Goal: Transaction & Acquisition: Obtain resource

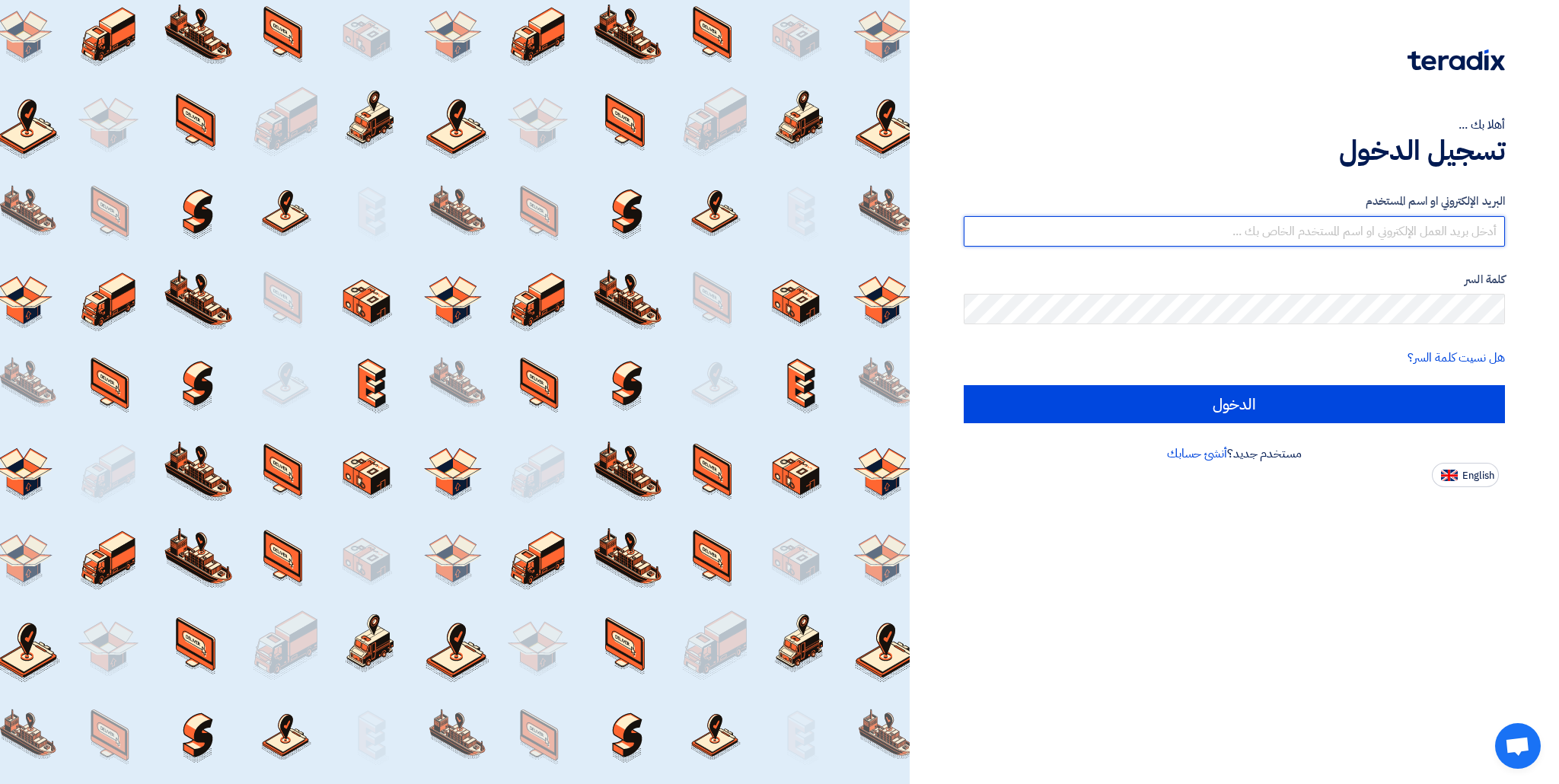
click at [1208, 235] on input "text" at bounding box center [1234, 232] width 541 height 31
type input "[EMAIL_ADDRESS][DOMAIN_NAME]"
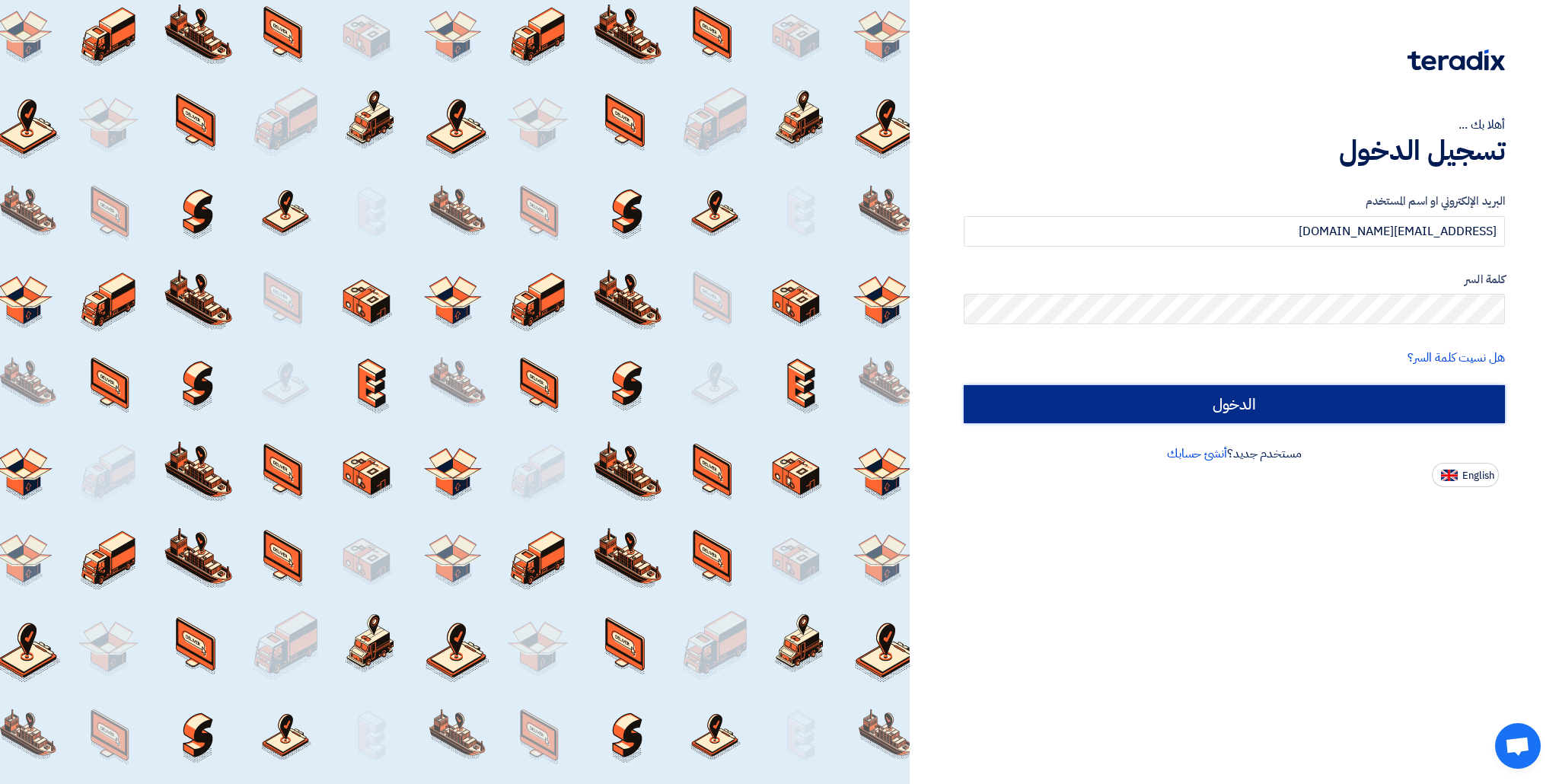
click at [1245, 405] on input "الدخول" at bounding box center [1234, 404] width 541 height 38
type input "Sign in"
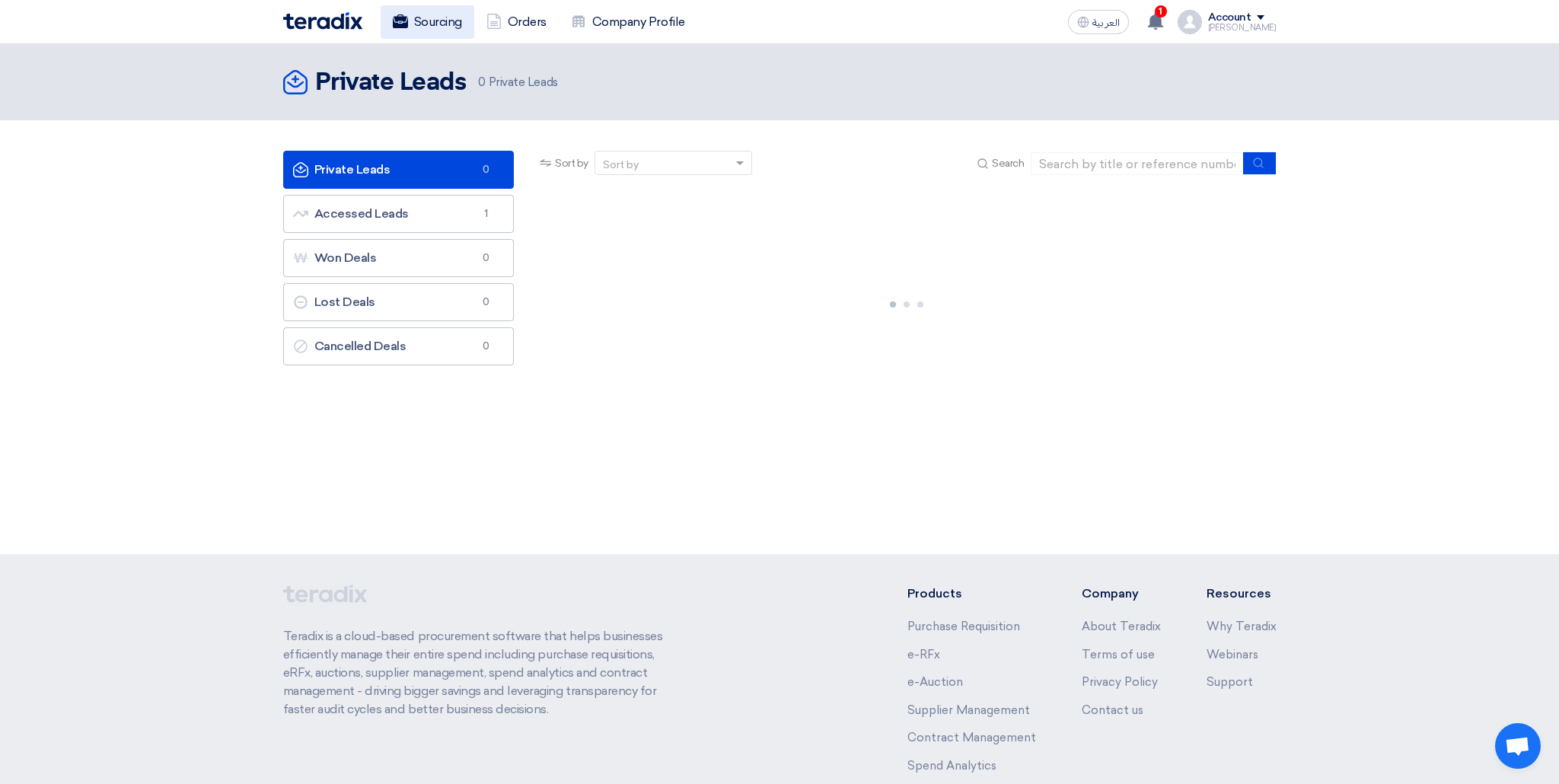
click at [1120, 27] on span "العربية" at bounding box center [1106, 23] width 27 height 10
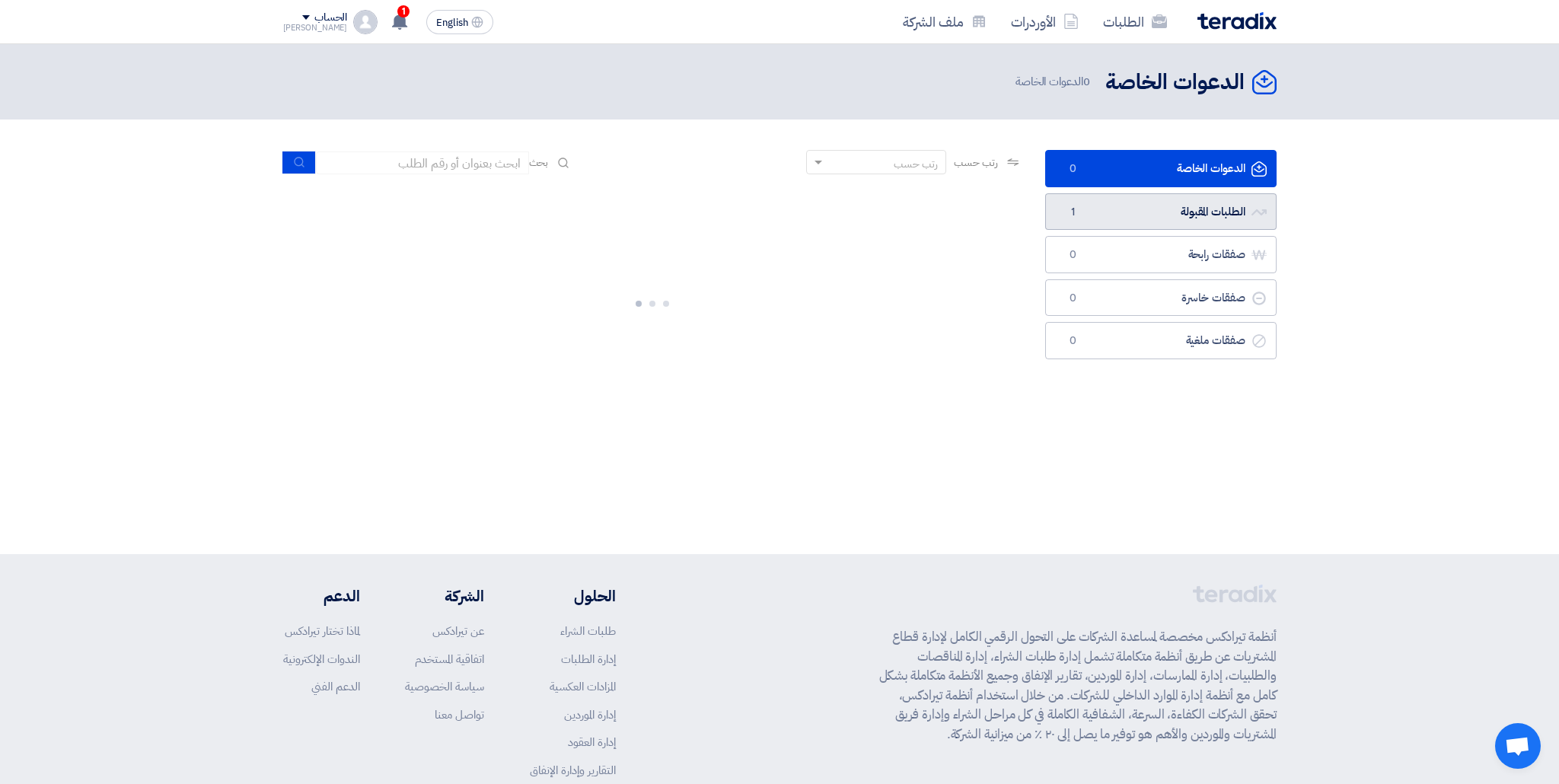
click at [1156, 214] on link "الطلبات المقبولة الطلبات المقبولة 1" at bounding box center [1161, 211] width 232 height 37
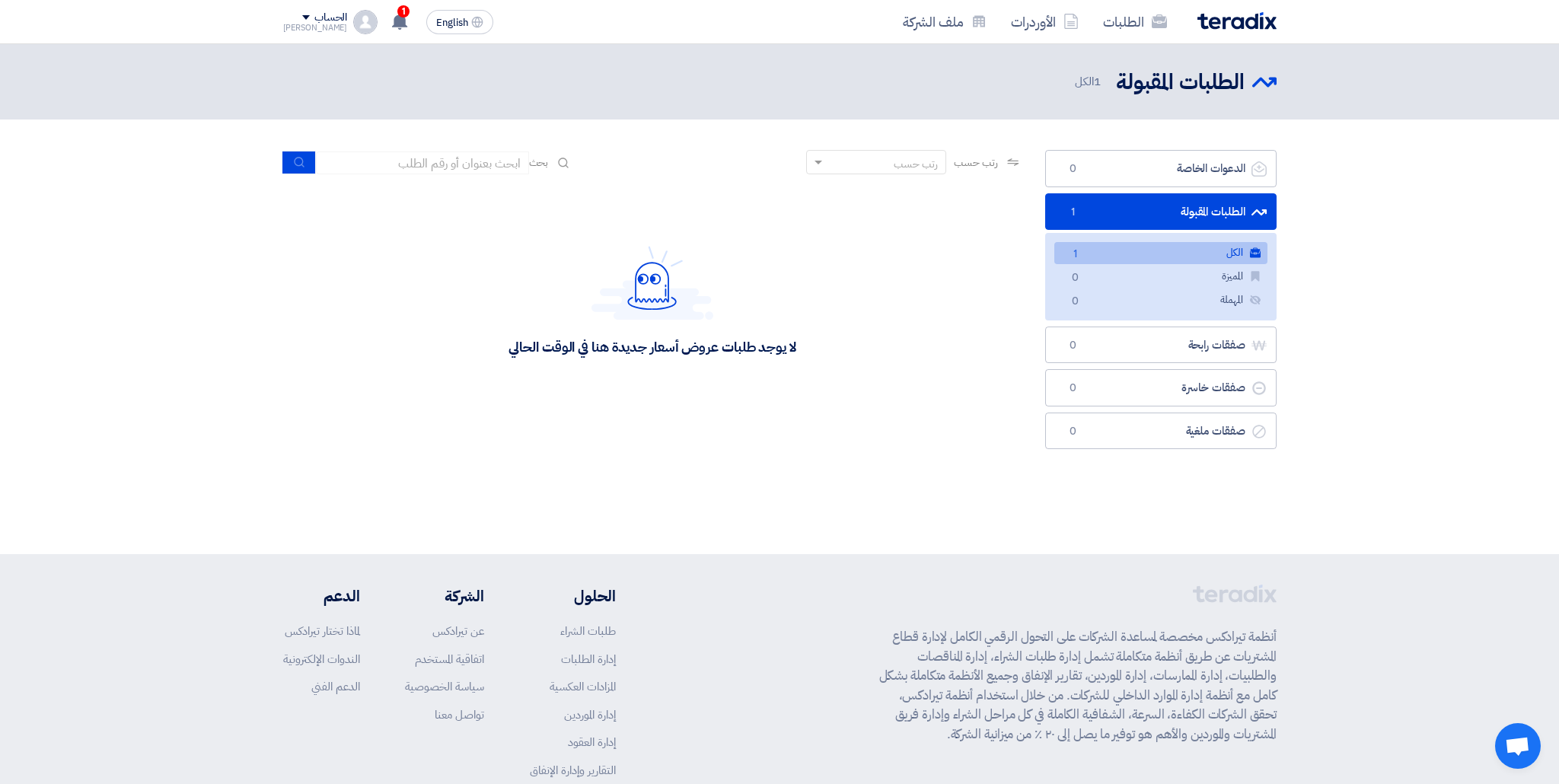
click at [1150, 246] on link "الكل الكل 1" at bounding box center [1161, 252] width 213 height 22
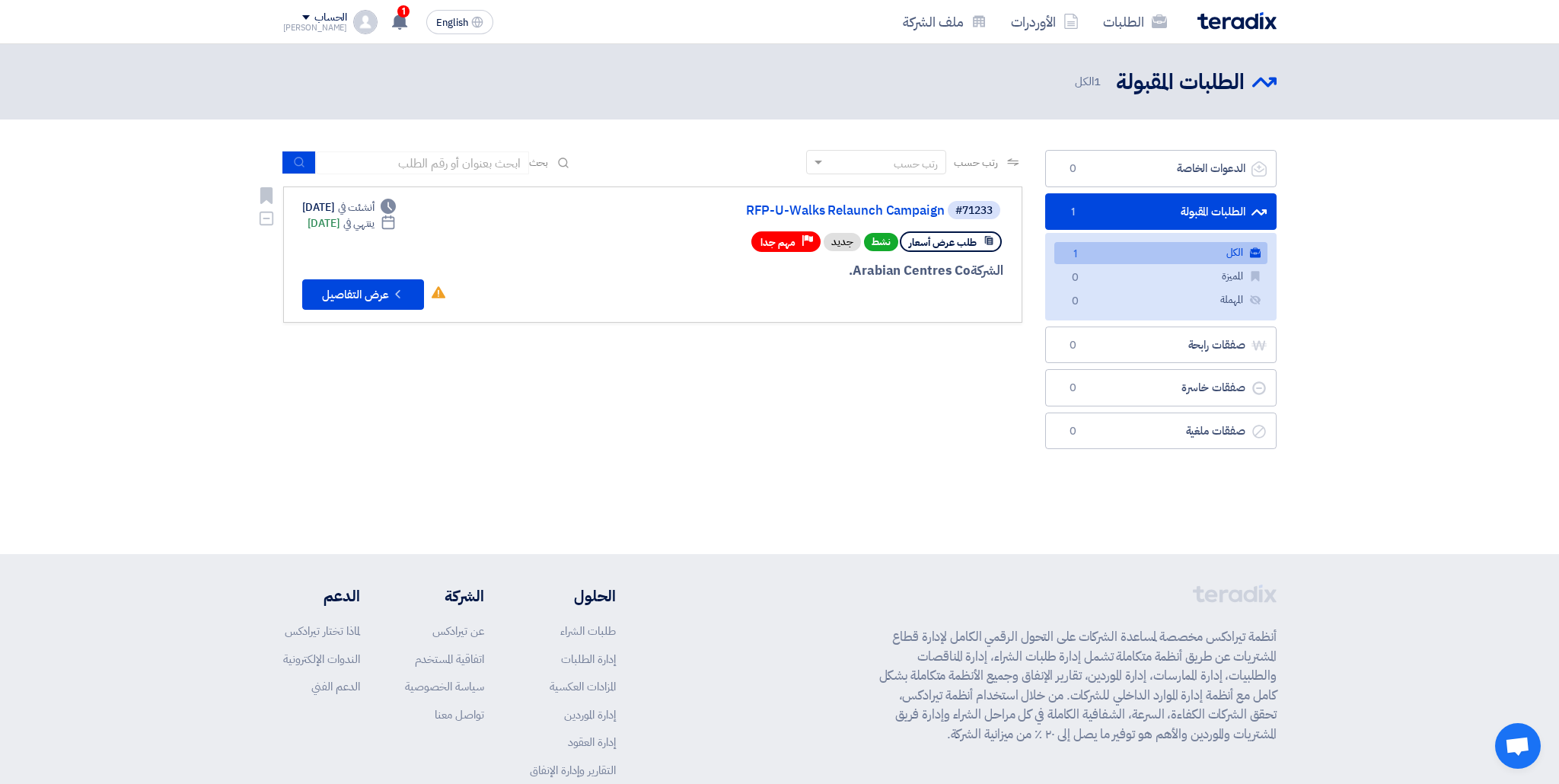
click at [812, 298] on div at bounding box center [820, 299] width 366 height 21
click at [412, 296] on button "Check details عرض التفاصيل" at bounding box center [363, 294] width 121 height 31
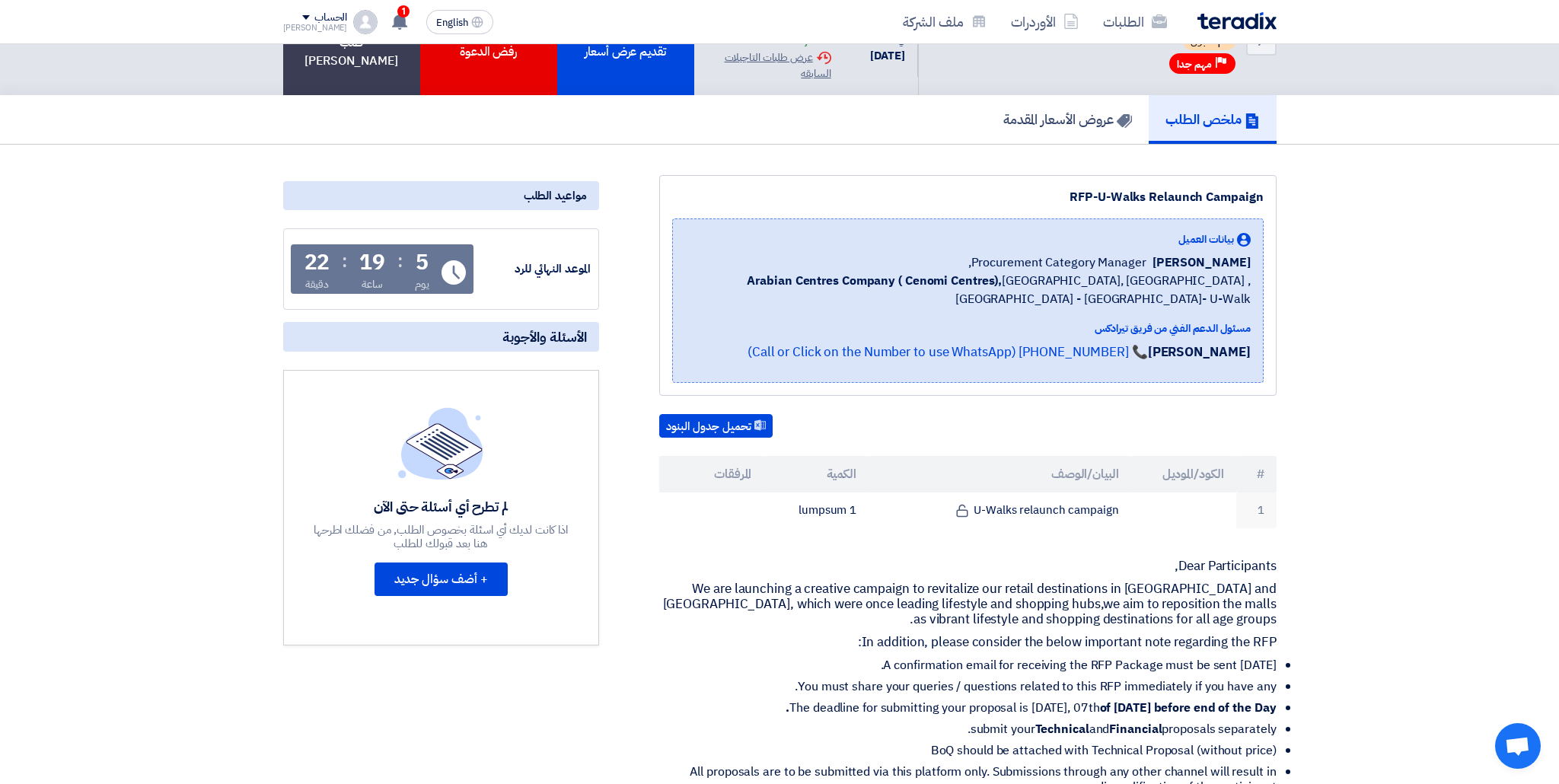
scroll to position [84, 0]
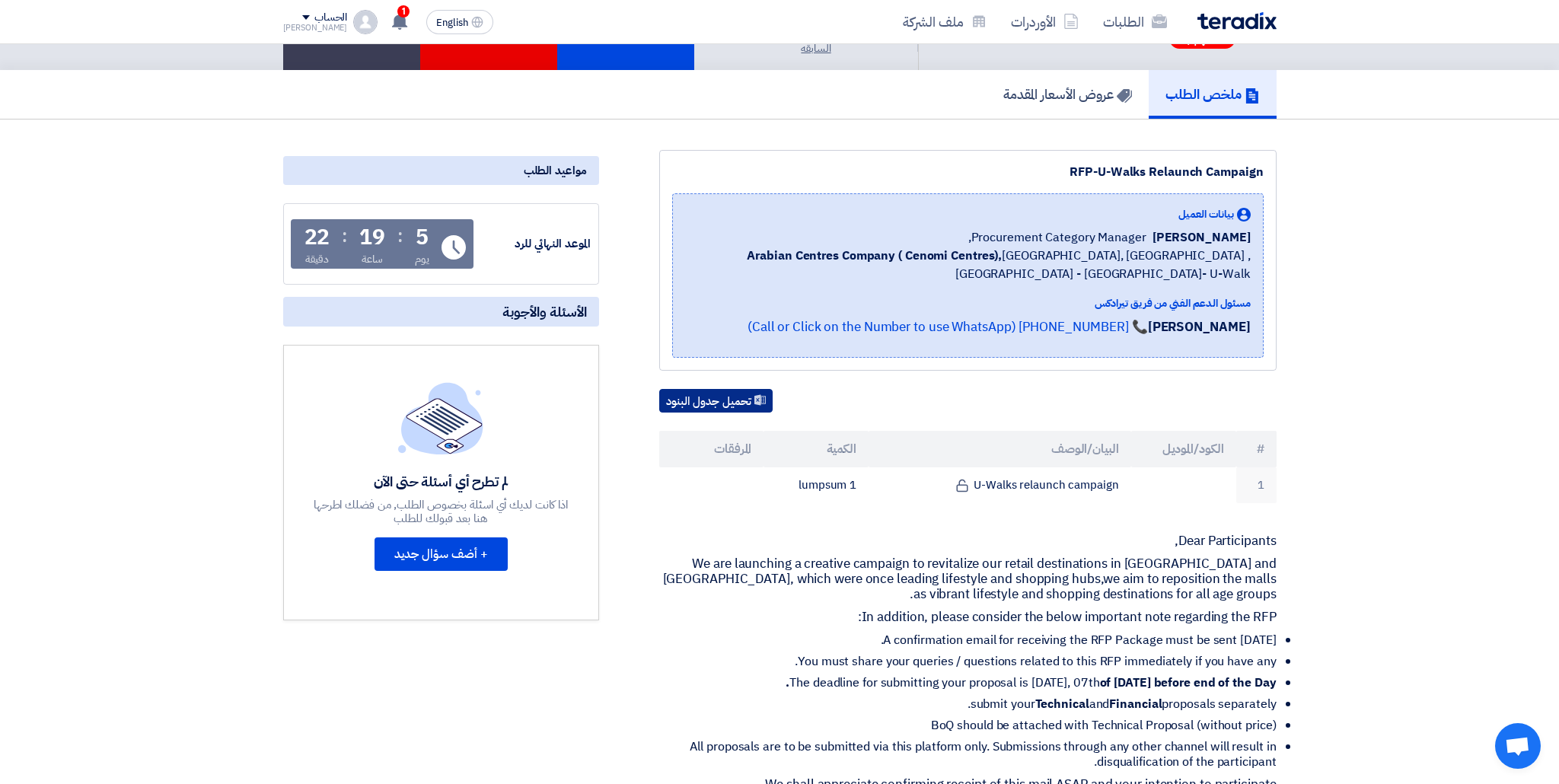
click at [720, 413] on button "تحميل جدول البنود" at bounding box center [716, 401] width 113 height 24
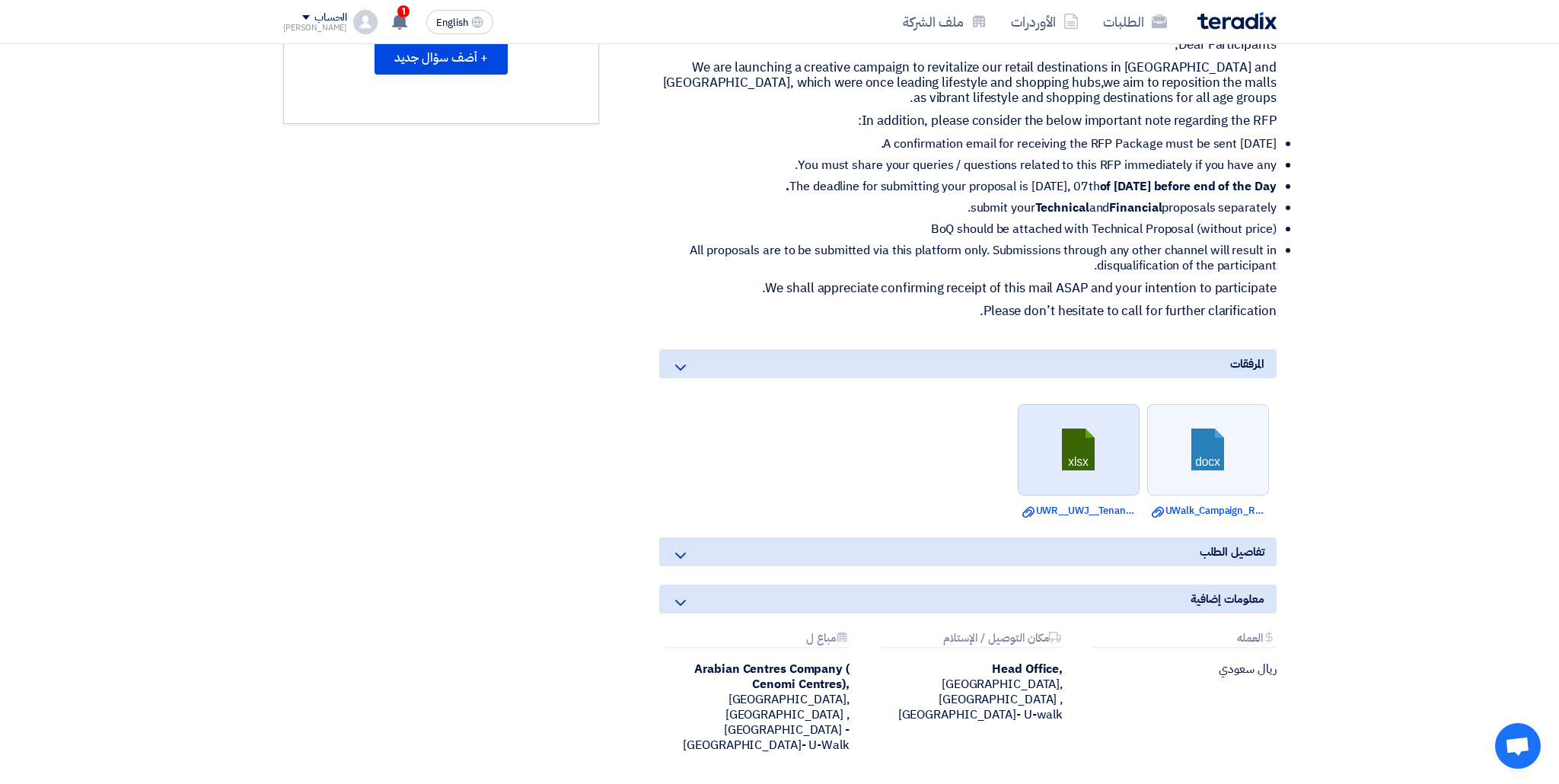
scroll to position [602, 0]
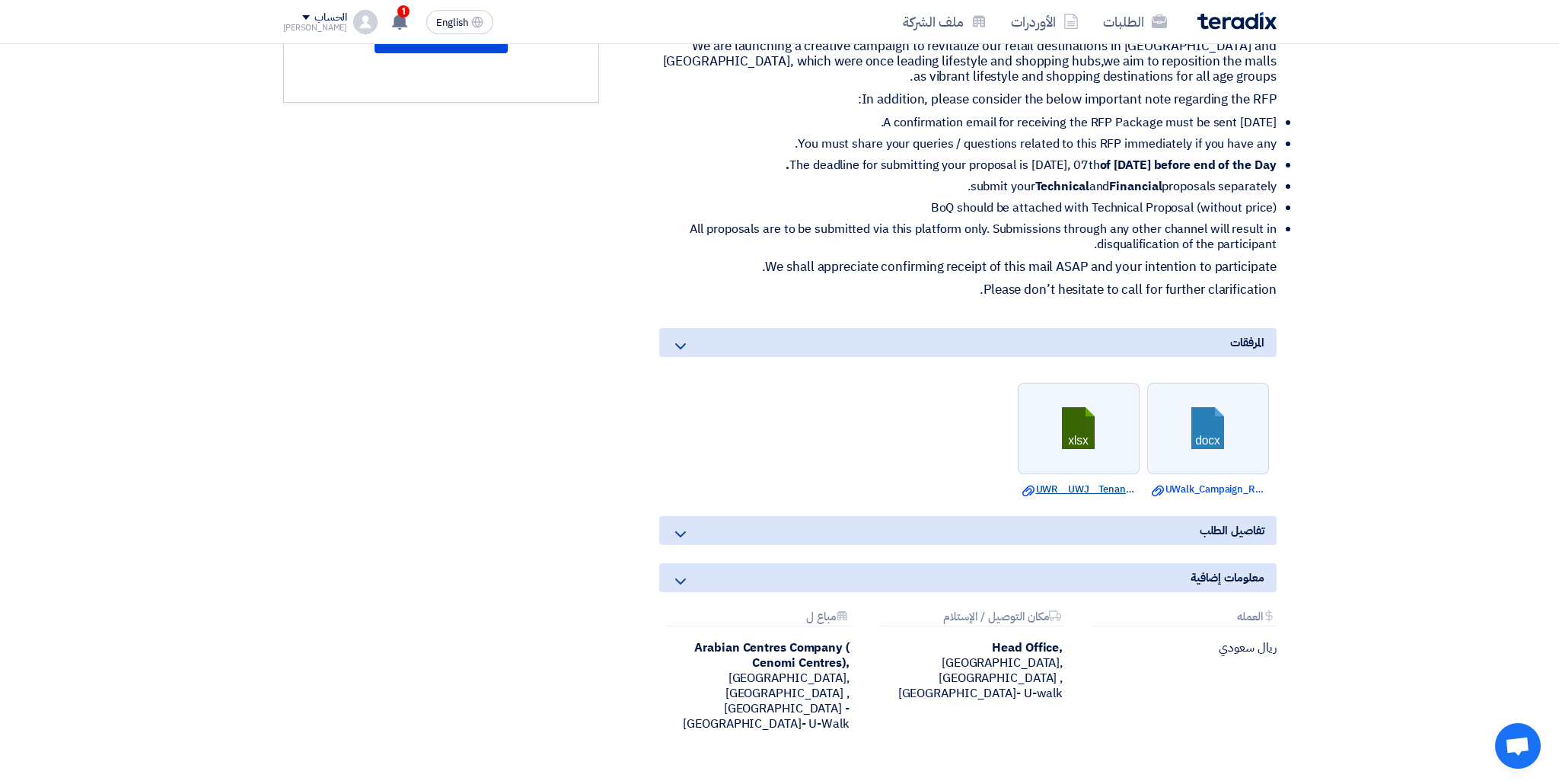
click at [1067, 497] on link "Download file UWR__UWJ__Tenant_list.xlsx" at bounding box center [1079, 489] width 113 height 15
click at [1199, 497] on link "Download file UWalk_Campaign_RFP.docx" at bounding box center [1208, 489] width 113 height 15
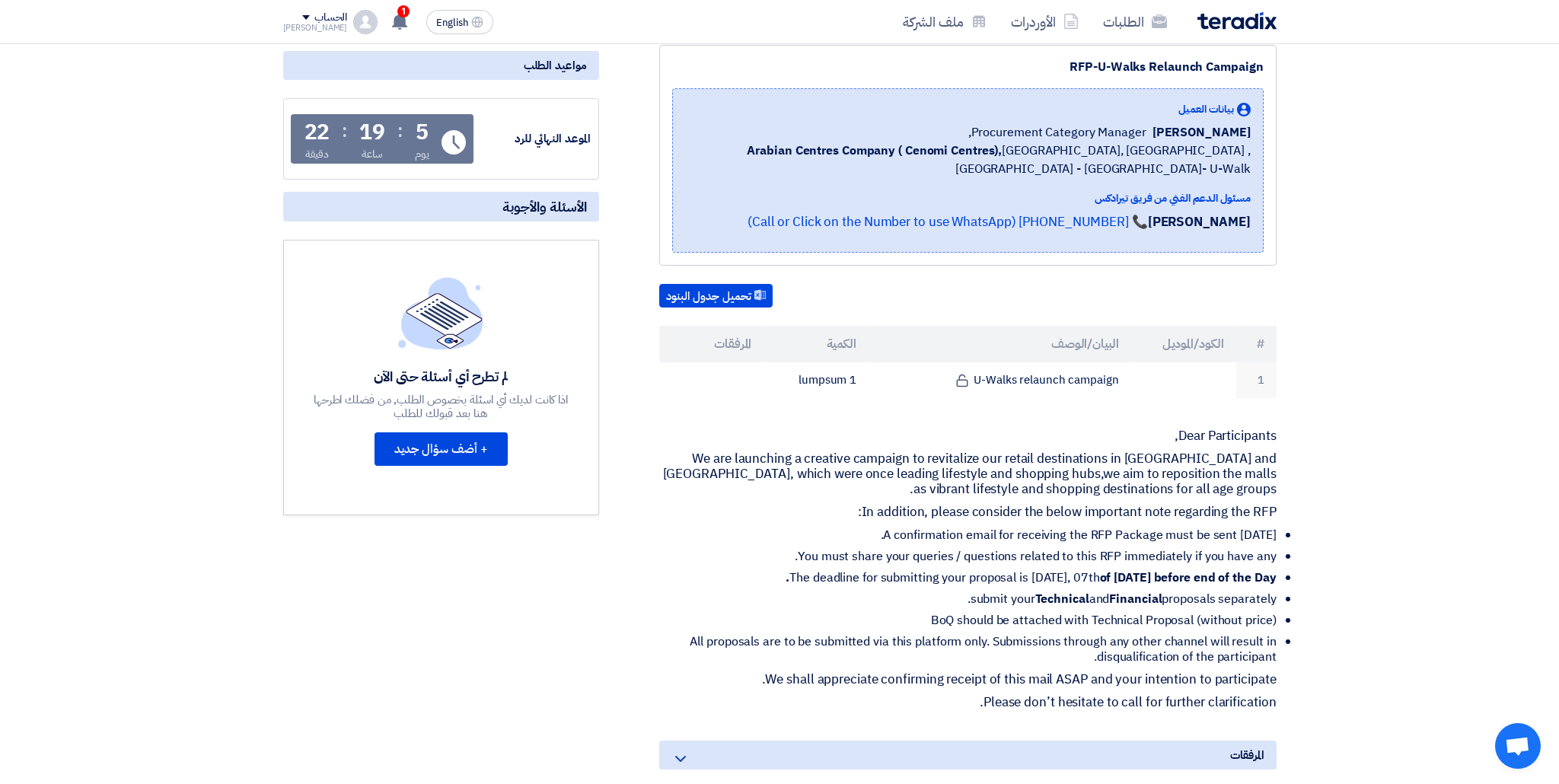
scroll to position [0, 0]
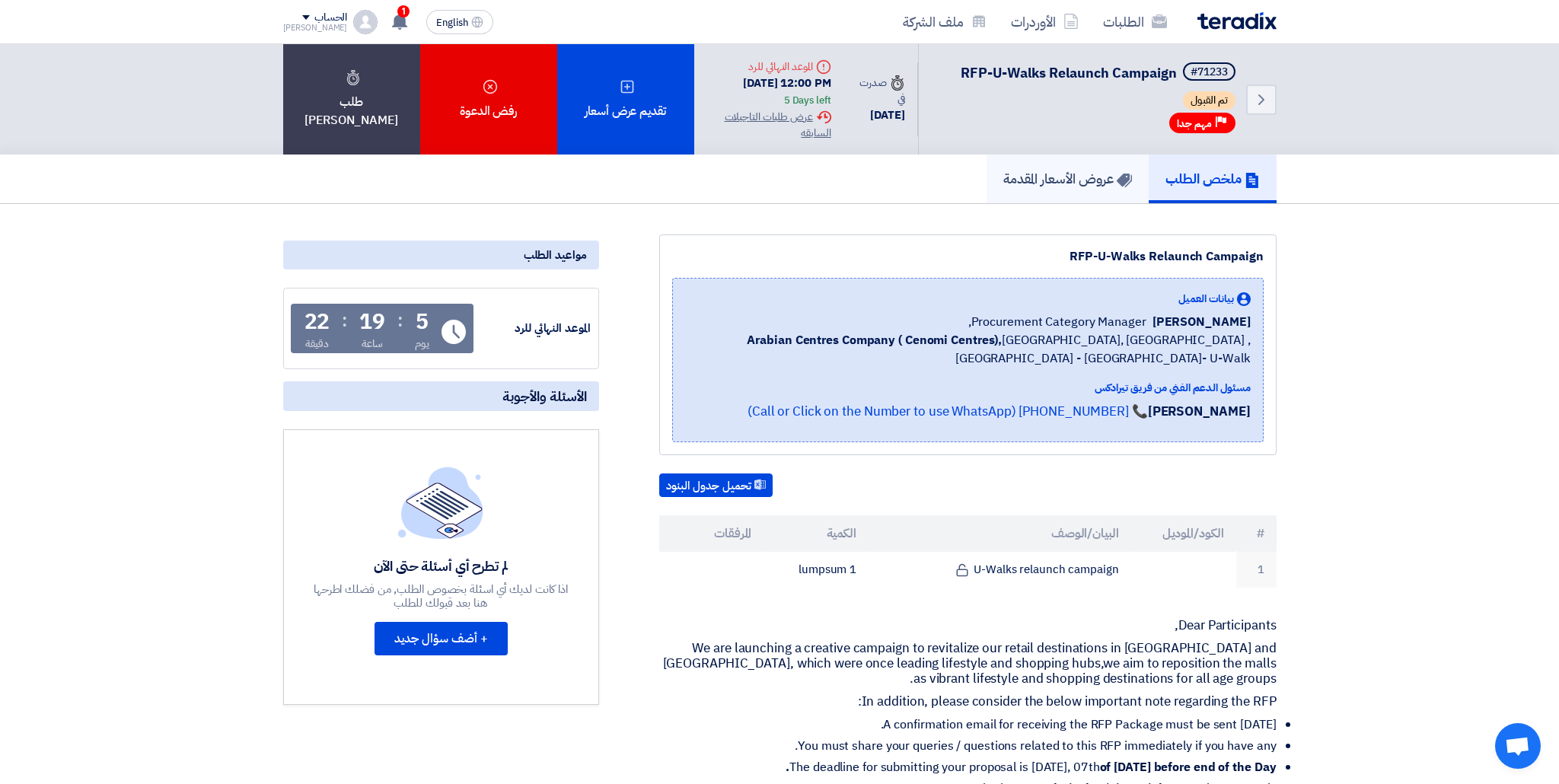
click at [1017, 187] on h5 "عروض الأسعار المقدمة" at bounding box center [1067, 179] width 129 height 18
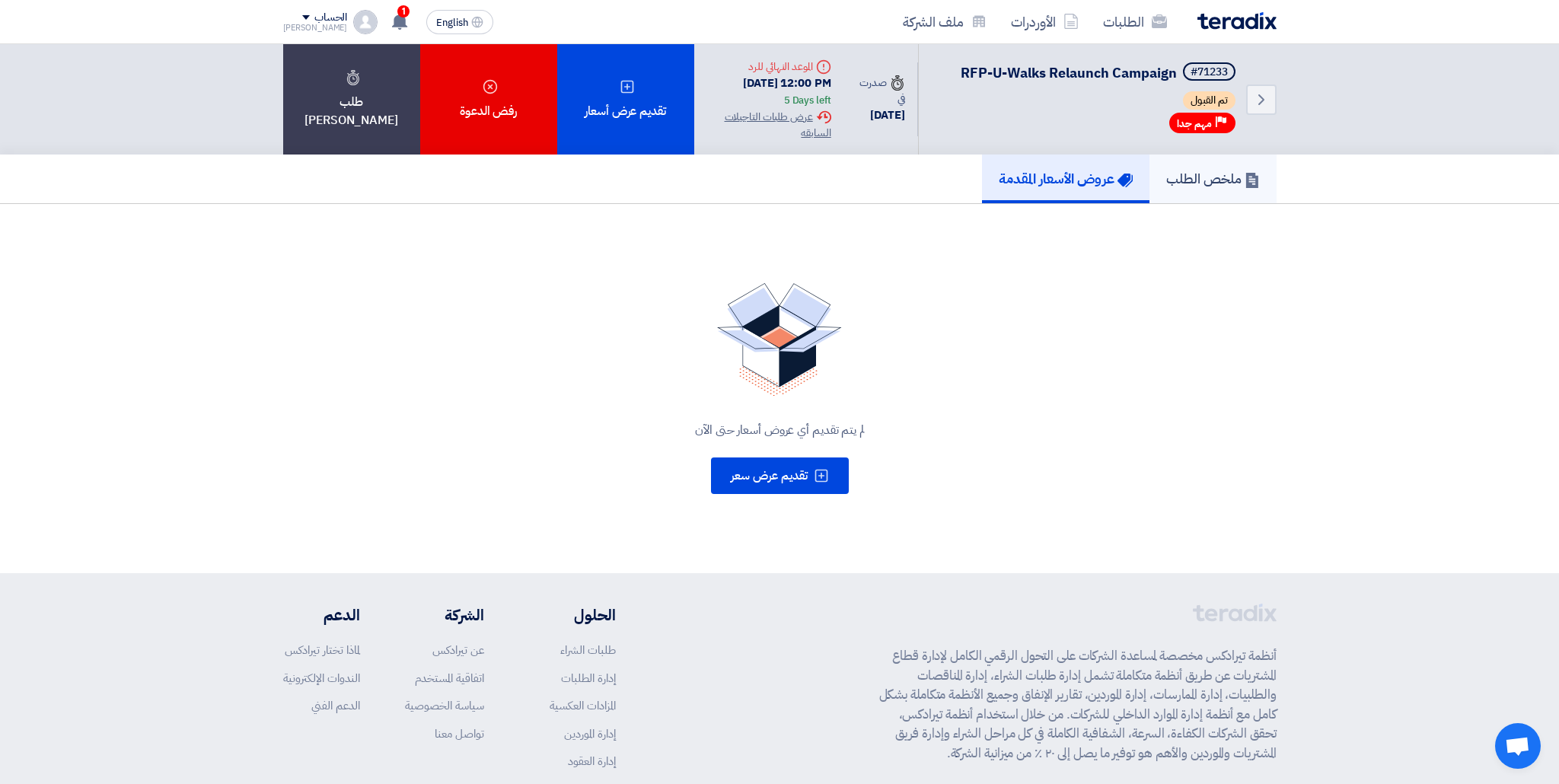
click at [1166, 187] on h5 "ملخص الطلب" at bounding box center [1213, 179] width 93 height 18
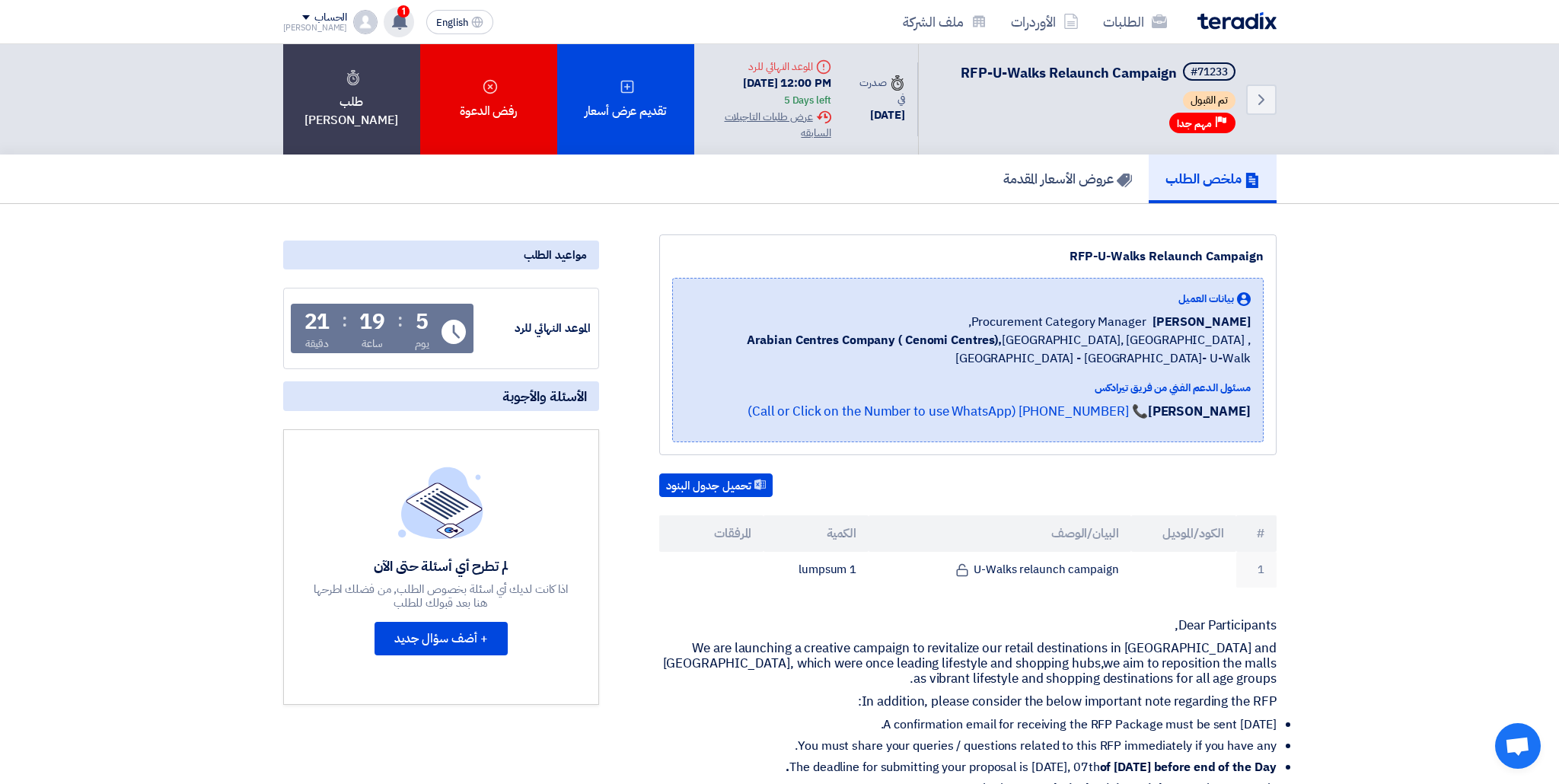
click at [390, 25] on div "1 تعديل جديد خاص بطلب شراء "RFP-U-Walks Relaunch Campaign". 3 hours ago أظهر كل…" at bounding box center [399, 23] width 31 height 31
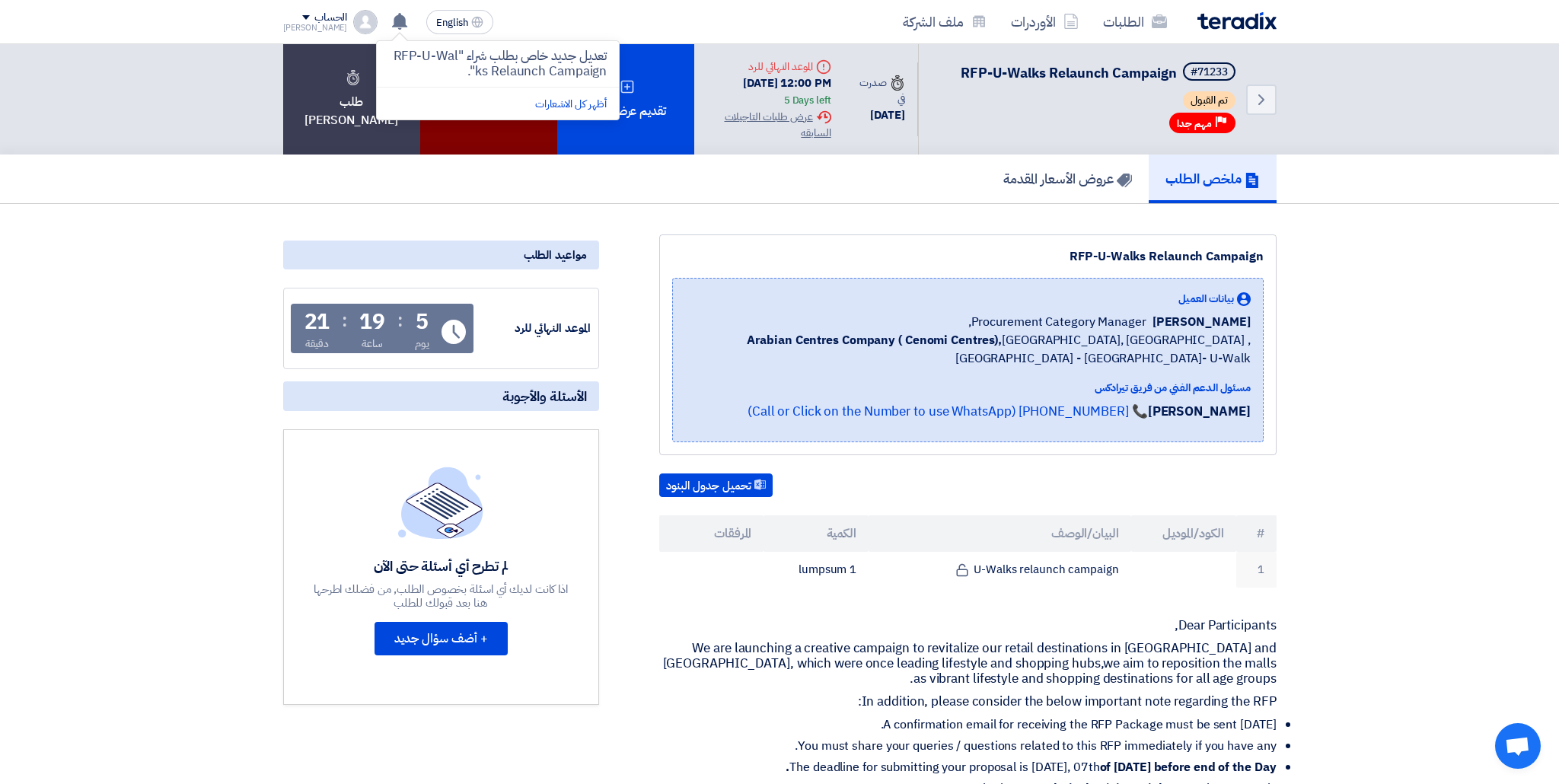
click at [426, 70] on p "تعديل جديد خاص بطلب شراء "RFP-U-Walks Relaunch Campaign"." at bounding box center [498, 64] width 218 height 31
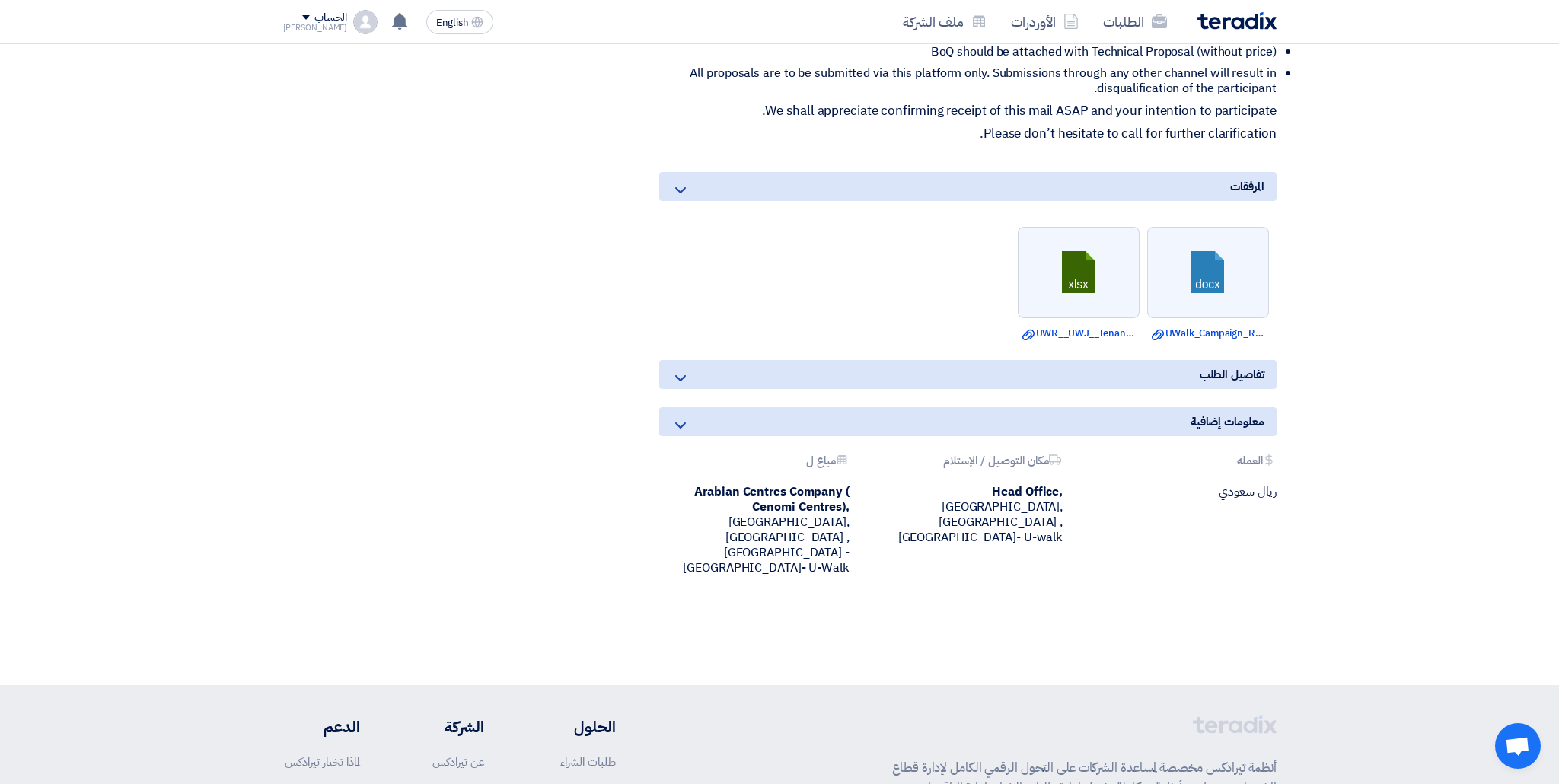
scroll to position [844, 0]
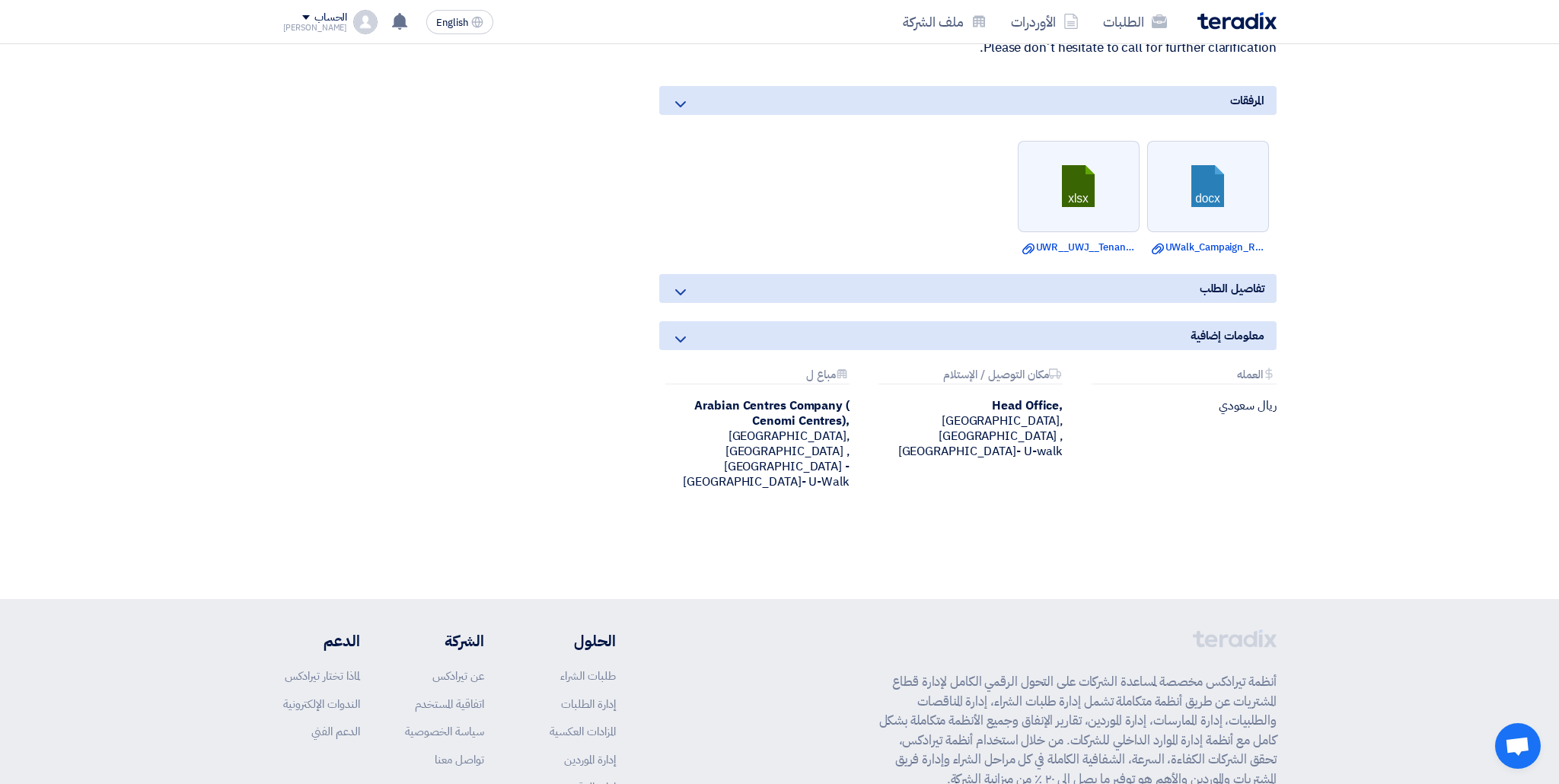
click at [922, 303] on div "تفاصيل الطلب" at bounding box center [968, 289] width 617 height 29
click at [677, 295] on use at bounding box center [680, 293] width 10 height 6
click at [683, 343] on use at bounding box center [680, 339] width 10 height 6
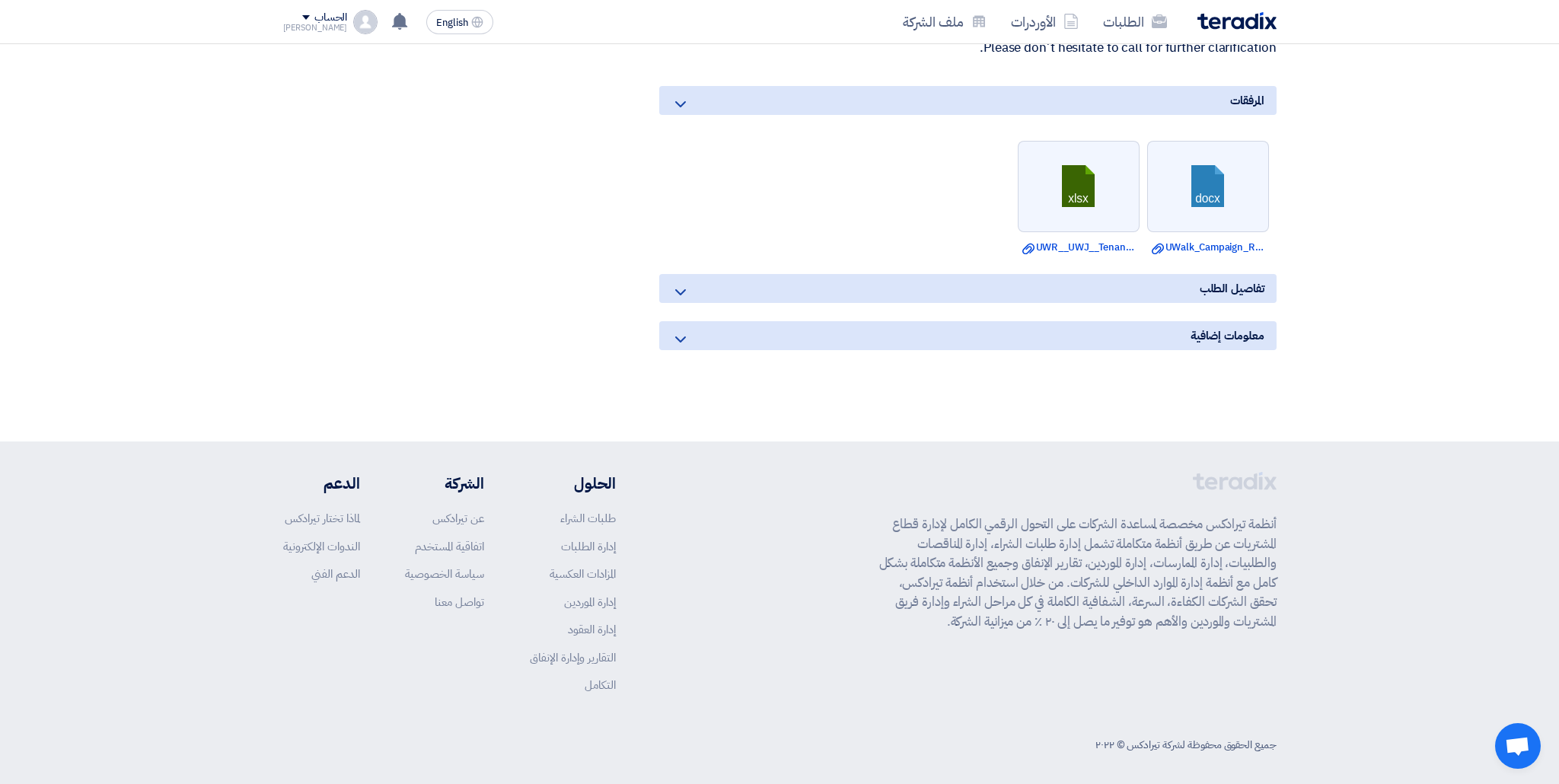
click at [683, 343] on use at bounding box center [680, 339] width 10 height 6
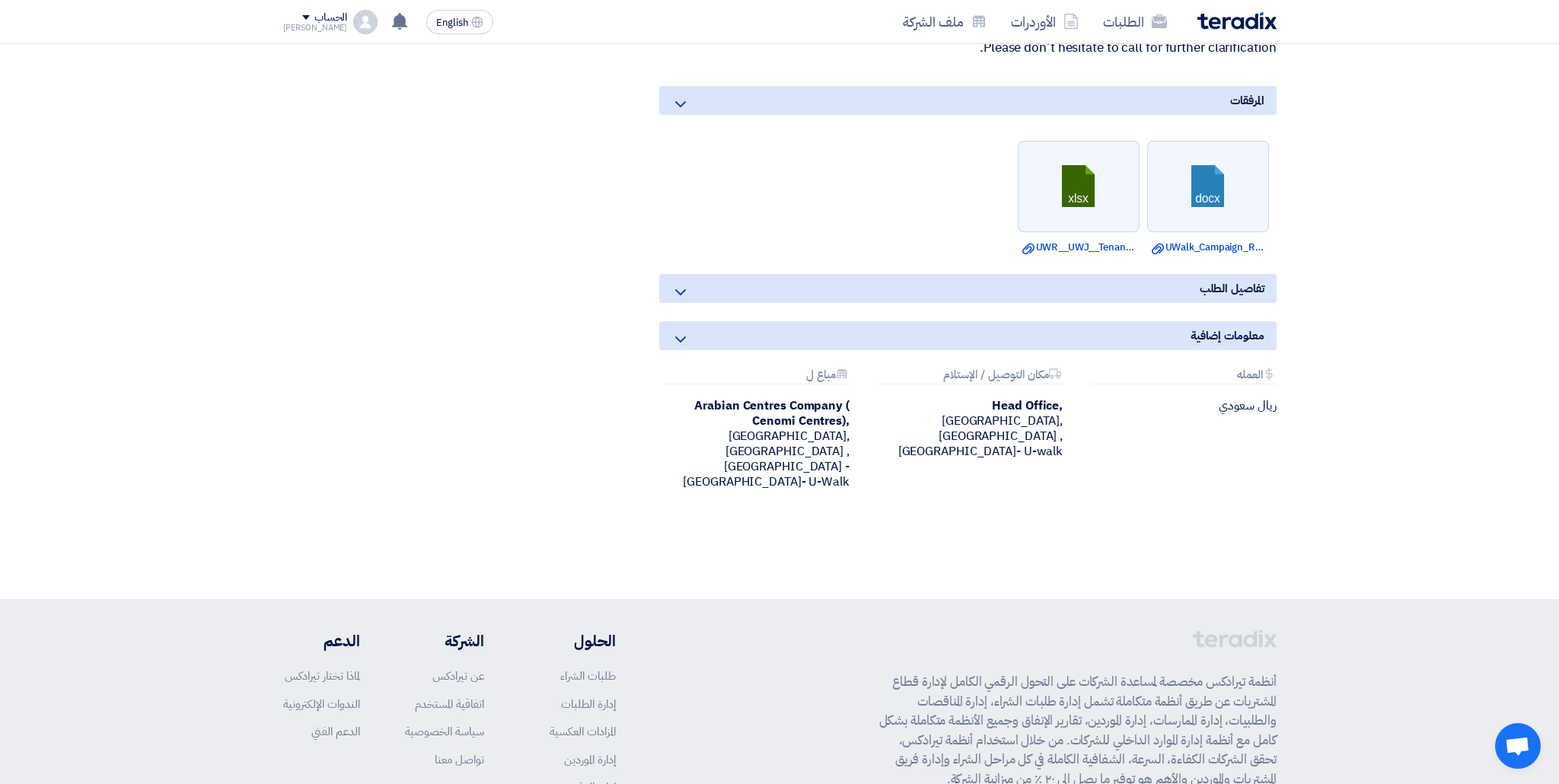
scroll to position [0, 0]
